Goal: Task Accomplishment & Management: Use online tool/utility

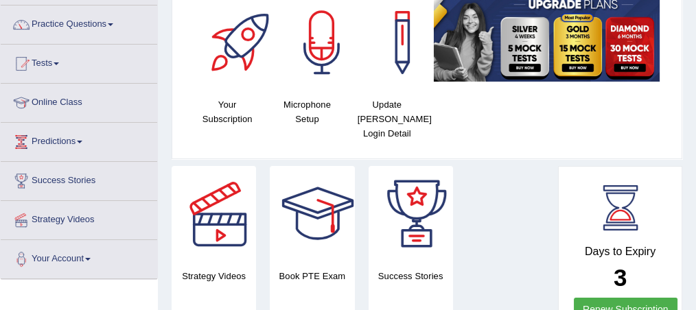
scroll to position [100, 0]
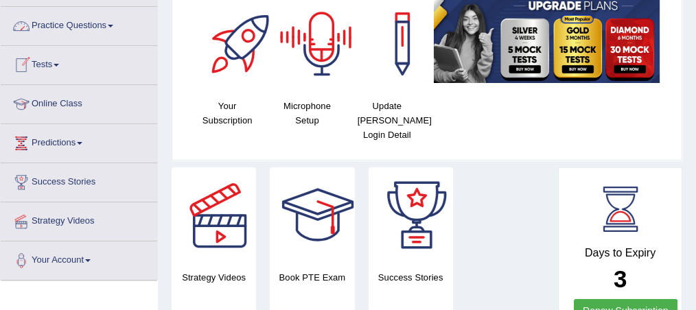
click at [60, 61] on link "Tests" at bounding box center [79, 63] width 157 height 34
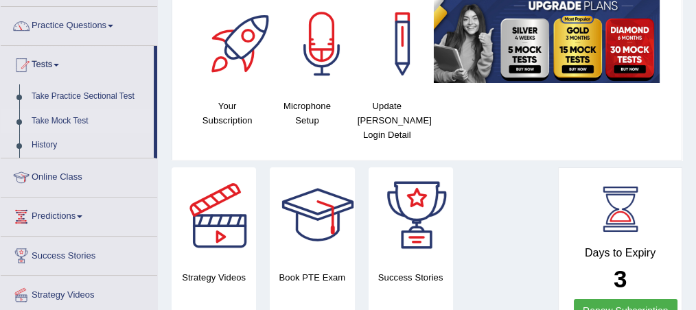
click at [57, 123] on link "Take Mock Test" at bounding box center [89, 121] width 128 height 25
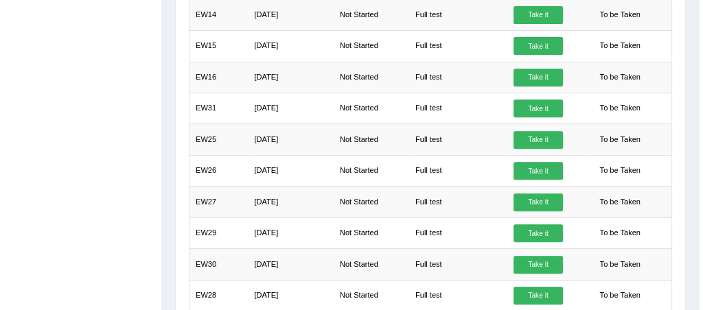
scroll to position [643, 0]
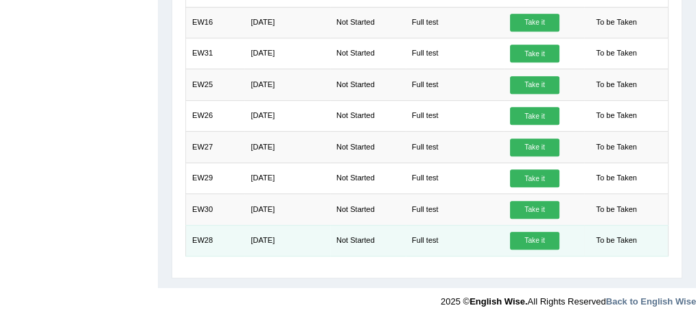
click at [551, 232] on link "Take it" at bounding box center [534, 241] width 49 height 18
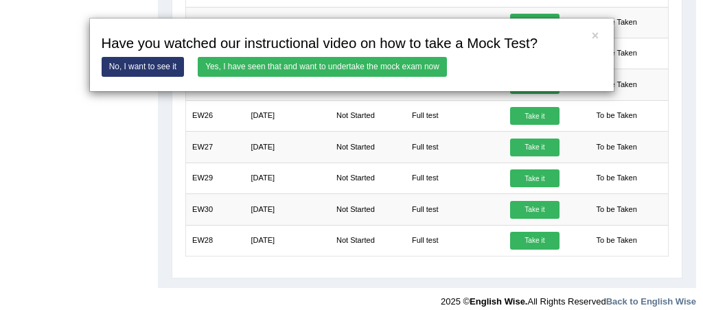
click at [288, 68] on link "Yes, I have seen that and want to undertake the mock exam now" at bounding box center [322, 67] width 249 height 20
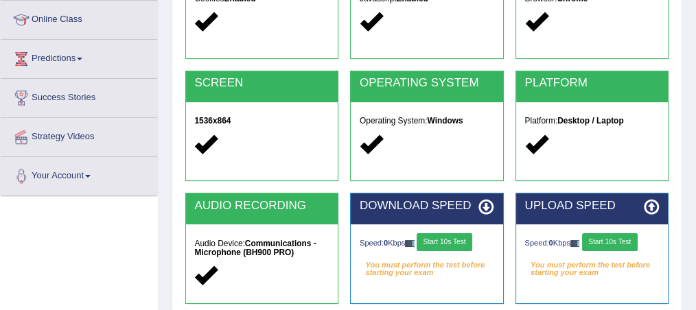
scroll to position [201, 0]
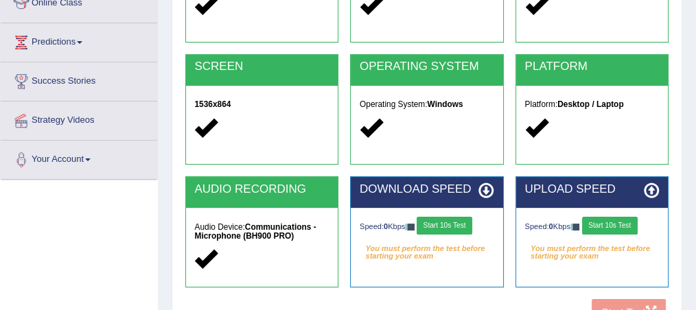
click at [453, 227] on button "Start 10s Test" at bounding box center [445, 226] width 56 height 18
click at [600, 227] on button "Start 10s Test" at bounding box center [610, 226] width 56 height 18
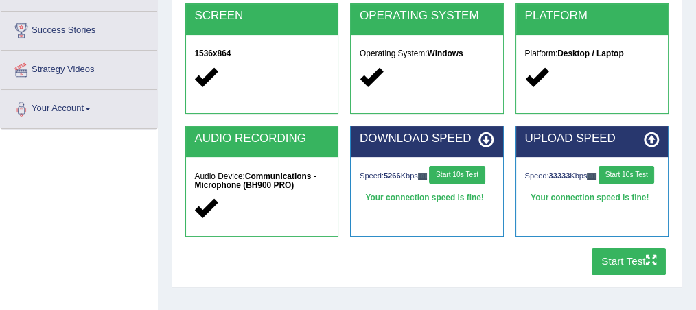
scroll to position [256, 0]
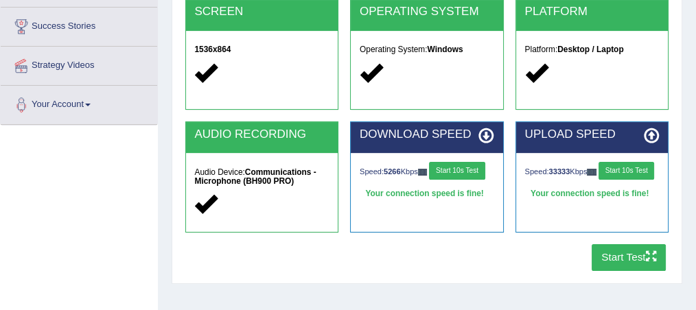
click at [613, 262] on button "Start Test" at bounding box center [629, 257] width 75 height 27
